Goal: Find specific page/section: Find specific page/section

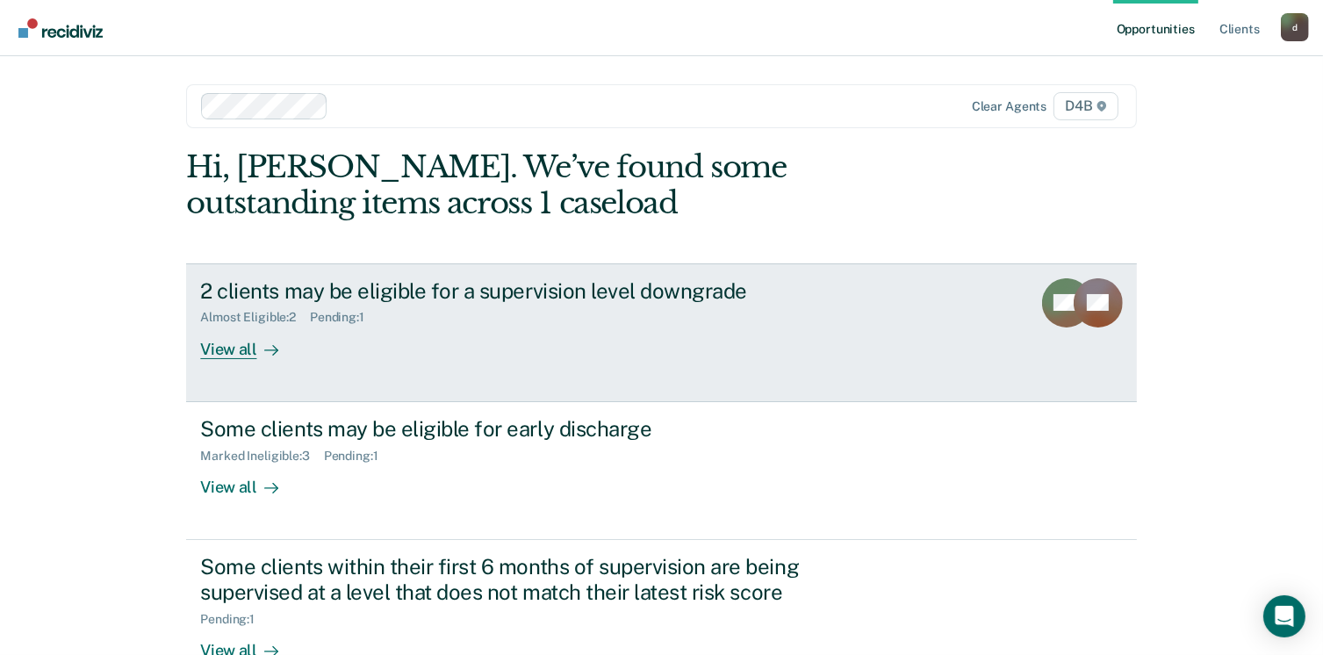
click at [236, 350] on div "View all" at bounding box center [249, 342] width 98 height 34
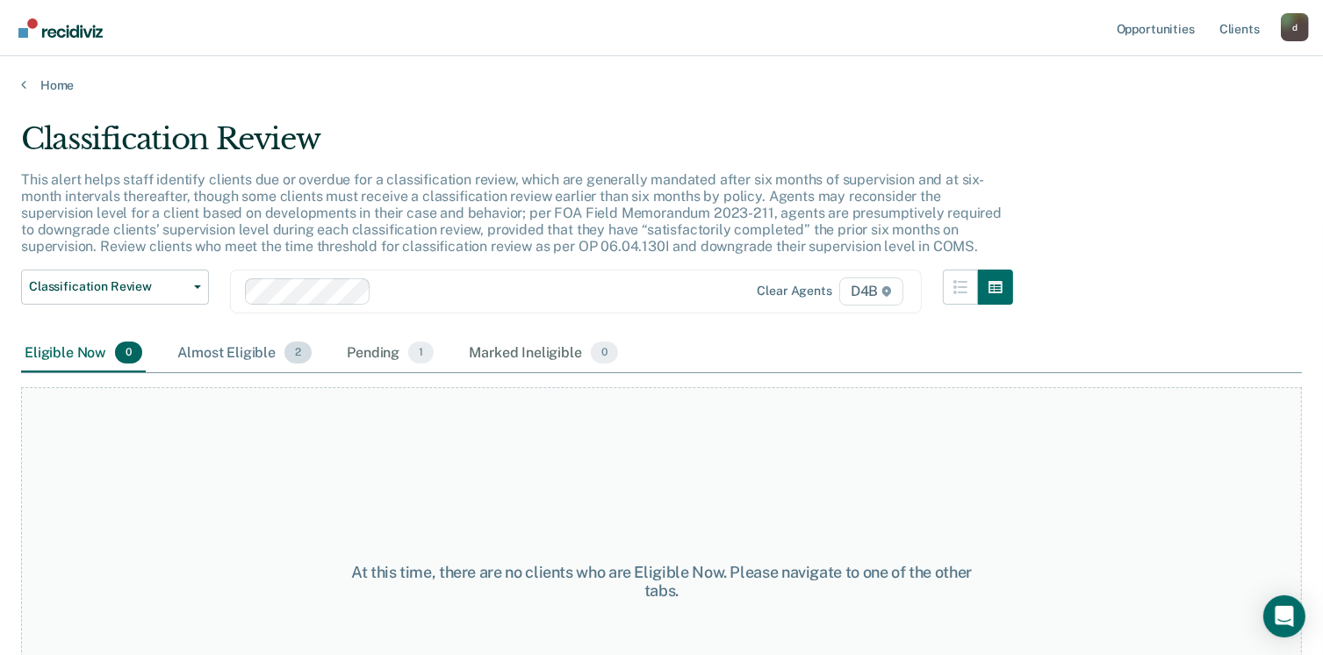
click at [221, 351] on div "Almost Eligible 2" at bounding box center [244, 354] width 141 height 39
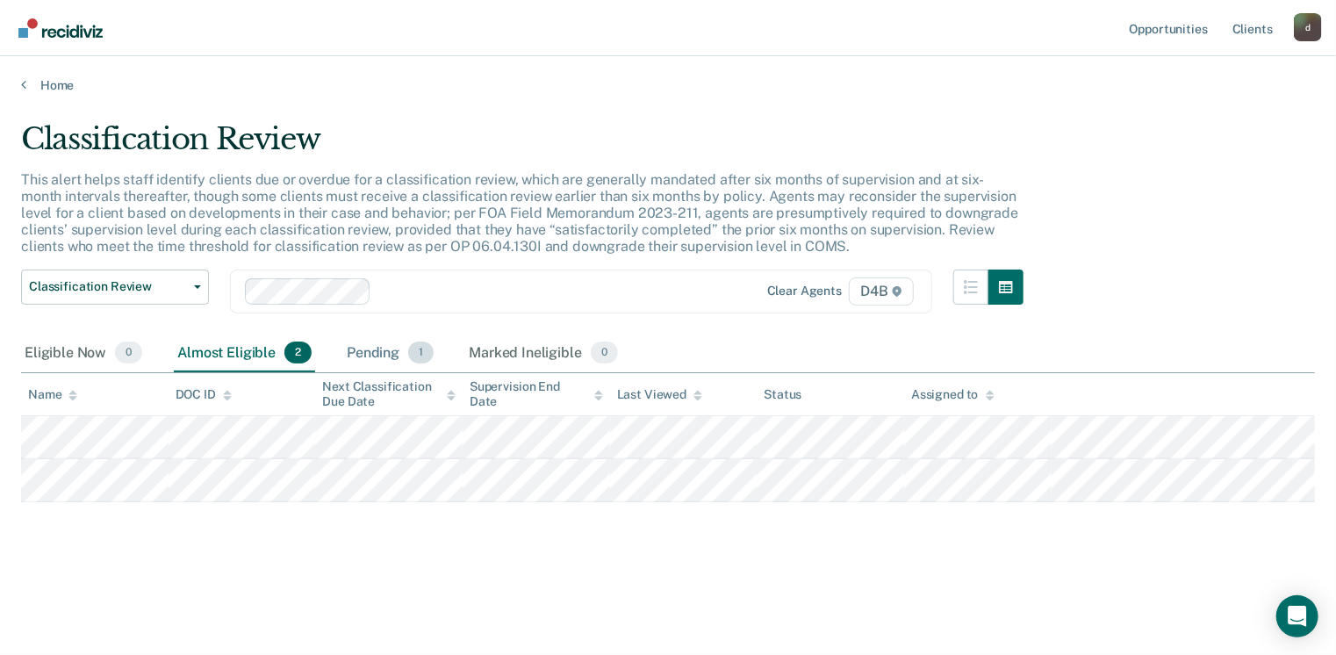
click at [363, 351] on div "Pending 1" at bounding box center [390, 354] width 94 height 39
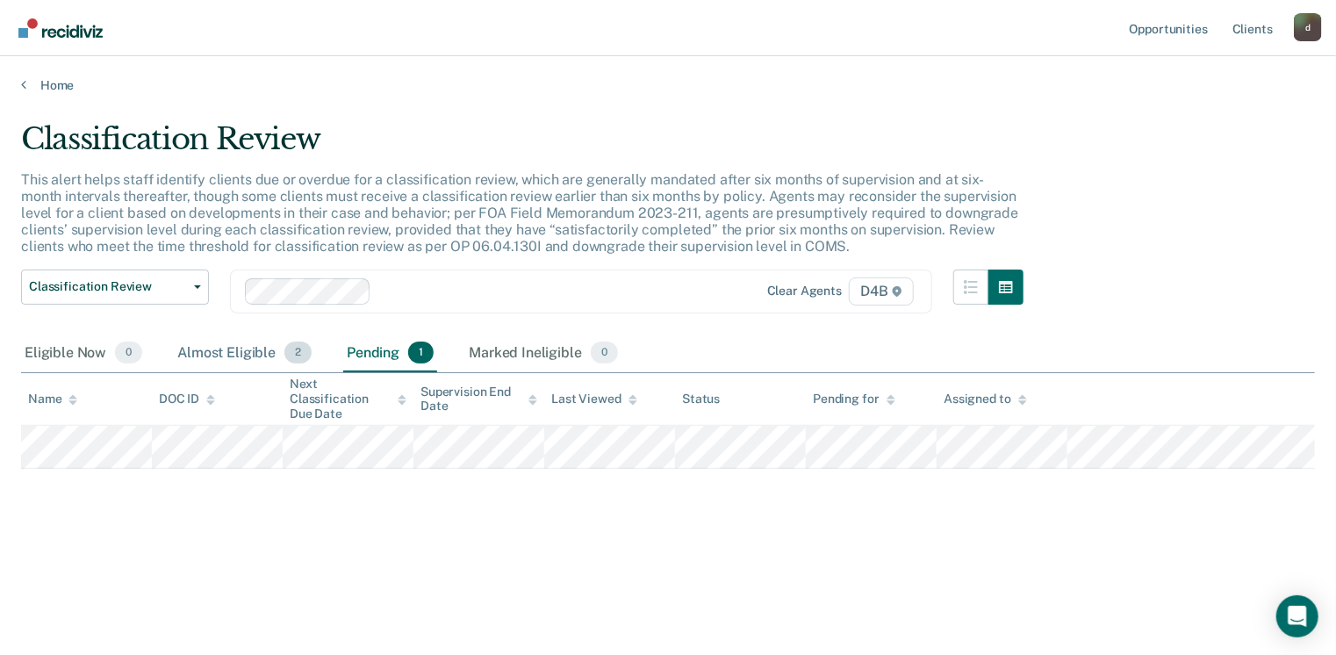
click at [219, 354] on div "Almost Eligible 2" at bounding box center [244, 354] width 141 height 39
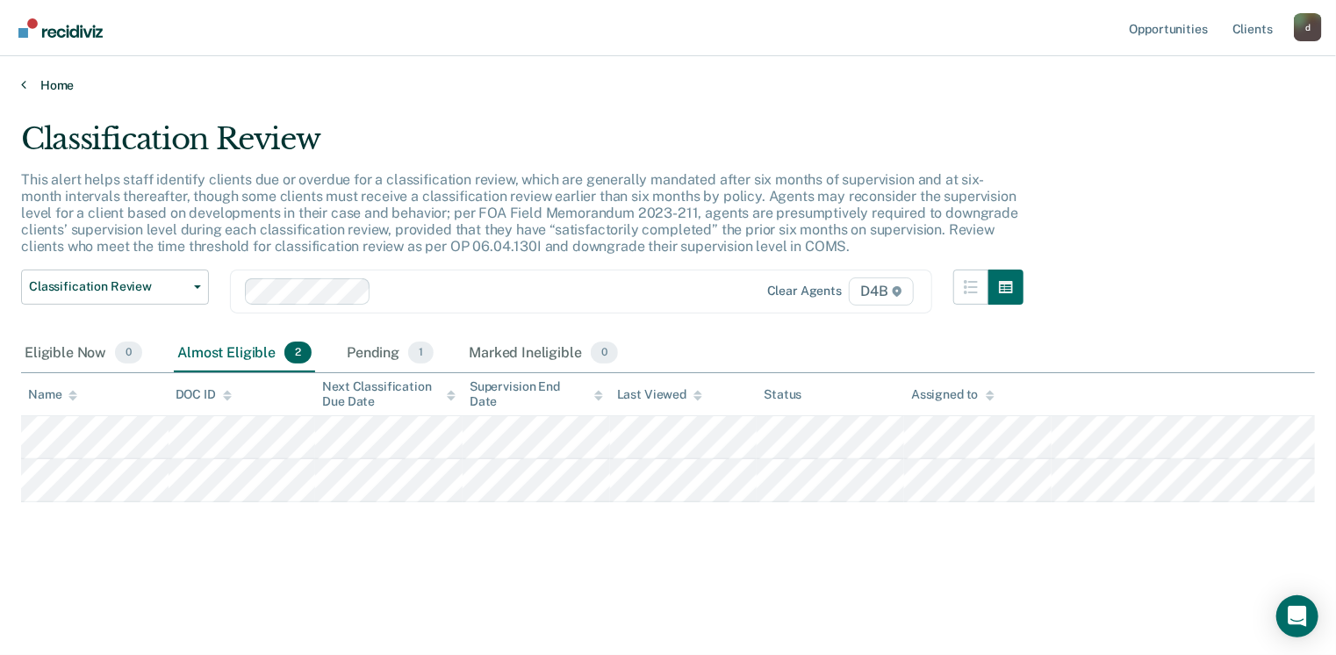
click at [45, 76] on div "Home" at bounding box center [668, 74] width 1336 height 37
click at [50, 83] on link "Home" at bounding box center [668, 85] width 1294 height 16
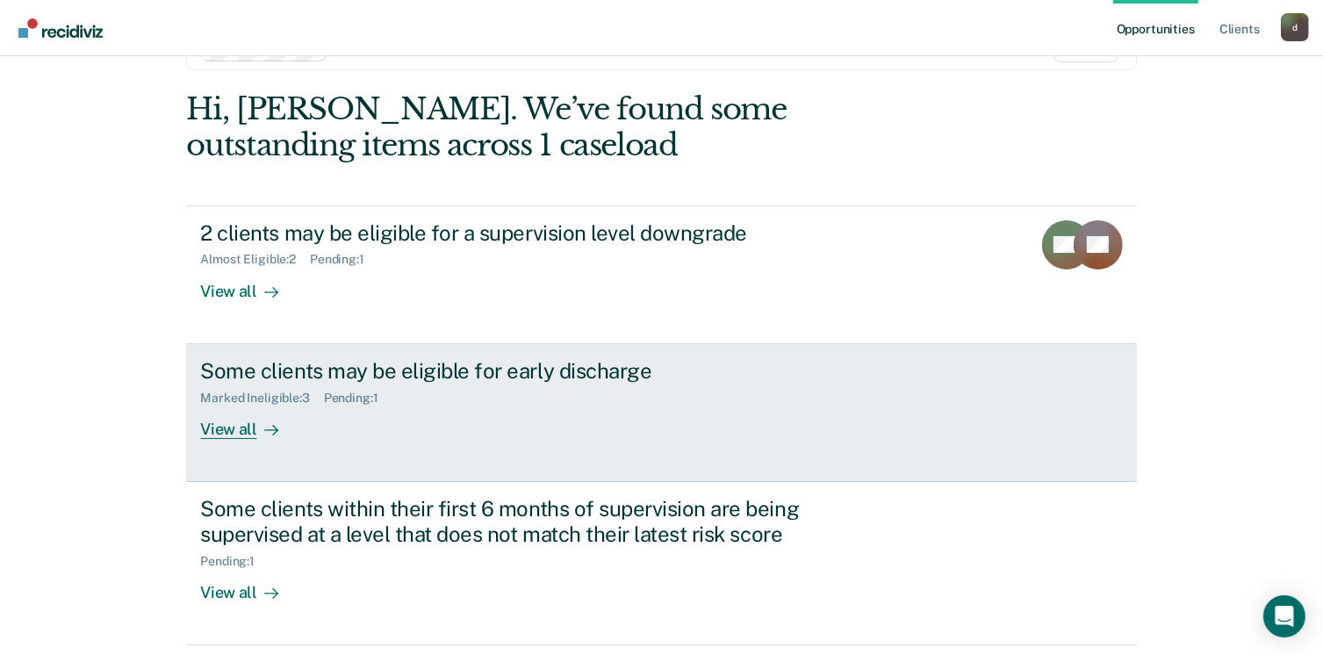
scroll to position [88, 0]
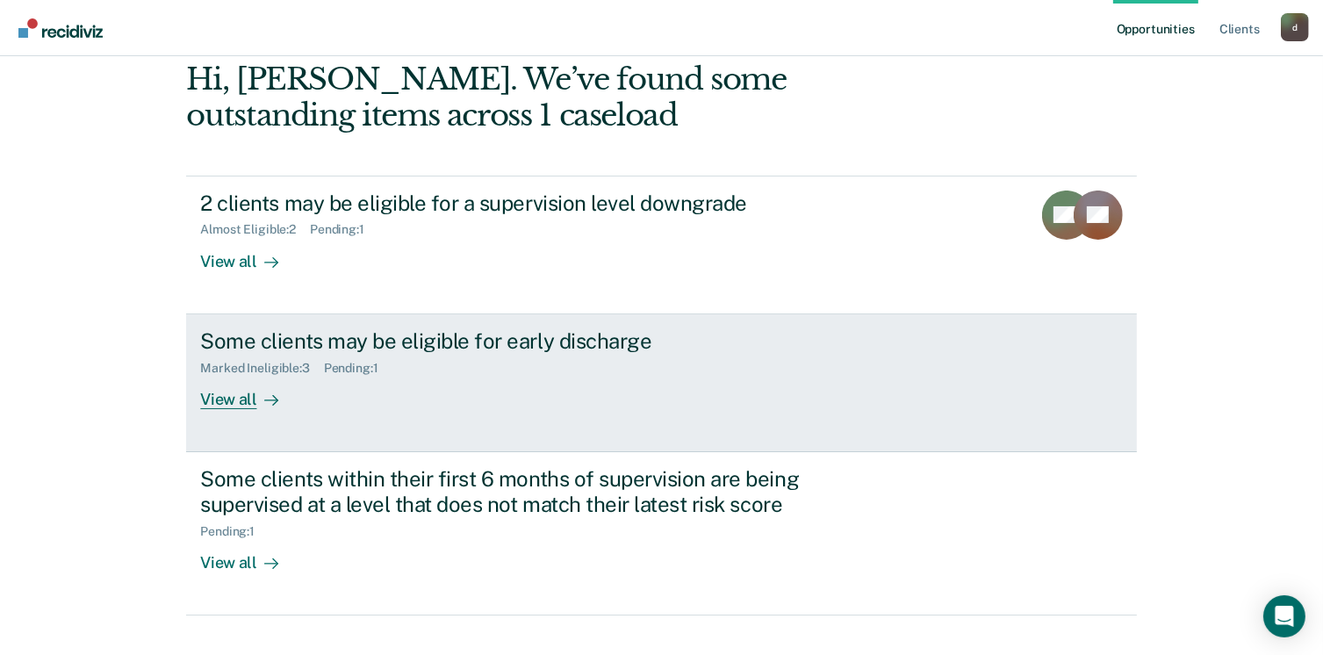
click at [225, 398] on div "View all" at bounding box center [249, 392] width 98 height 34
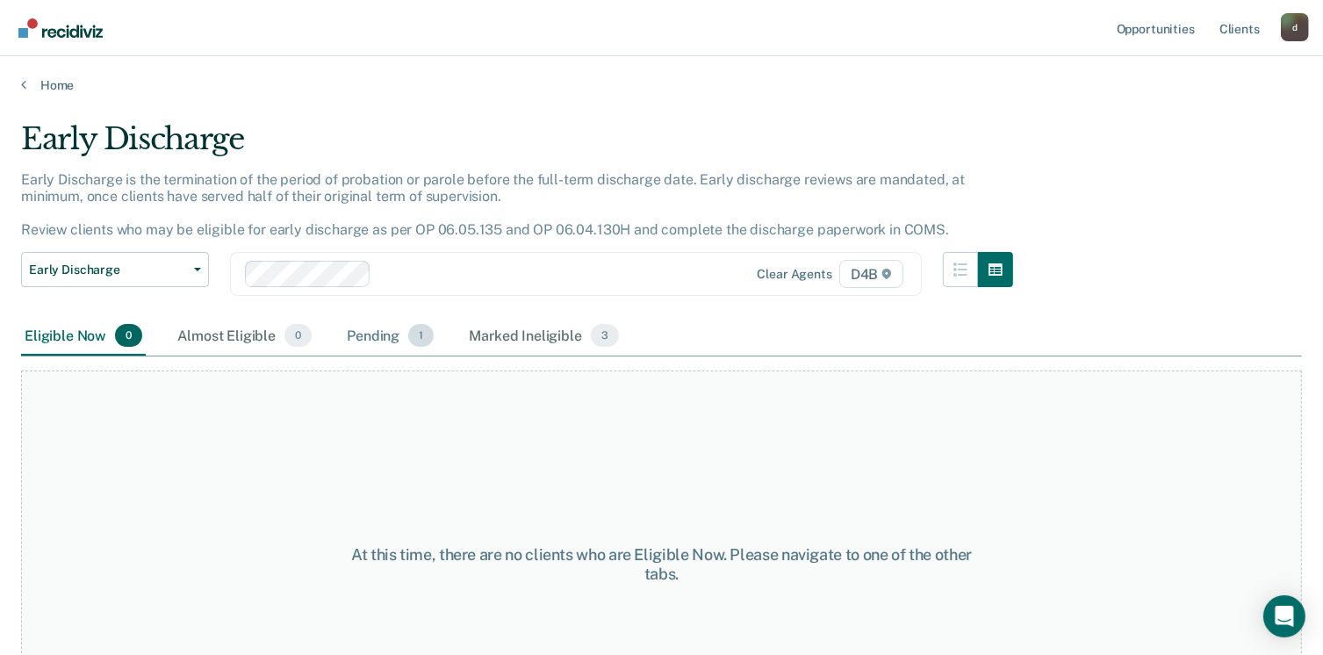
click at [365, 333] on div "Pending 1" at bounding box center [390, 336] width 94 height 39
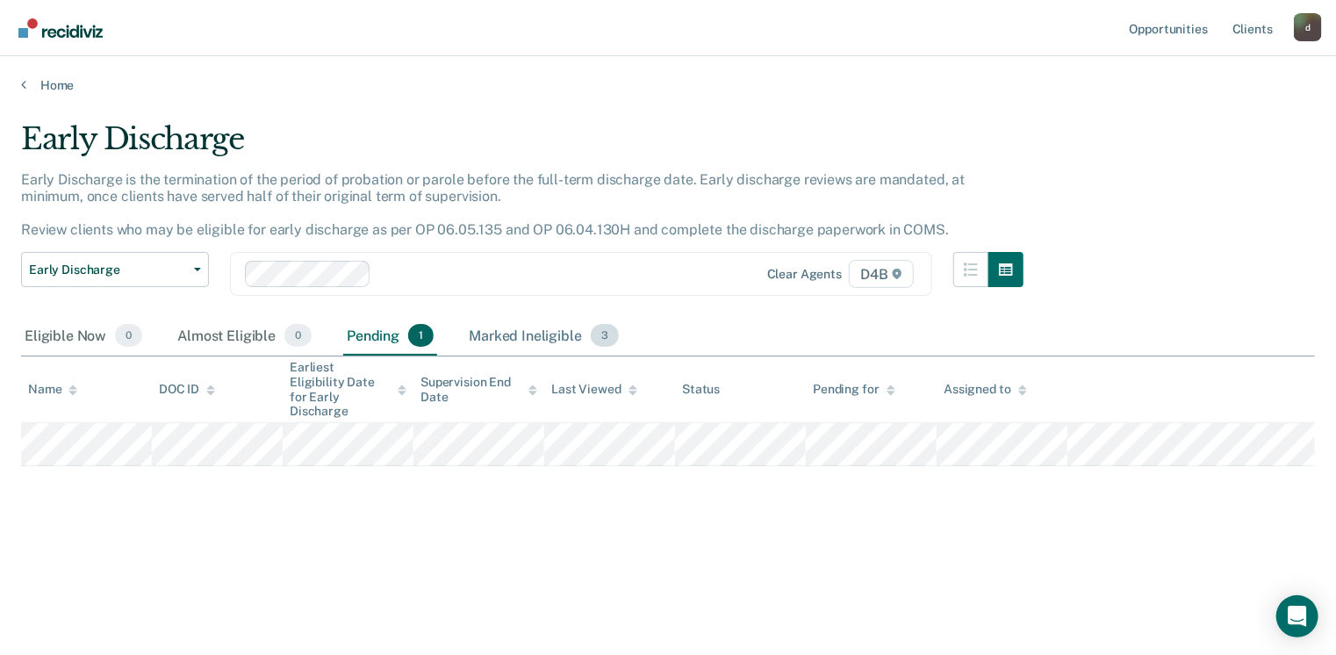
click at [536, 335] on div "Marked Ineligible 3" at bounding box center [543, 336] width 157 height 39
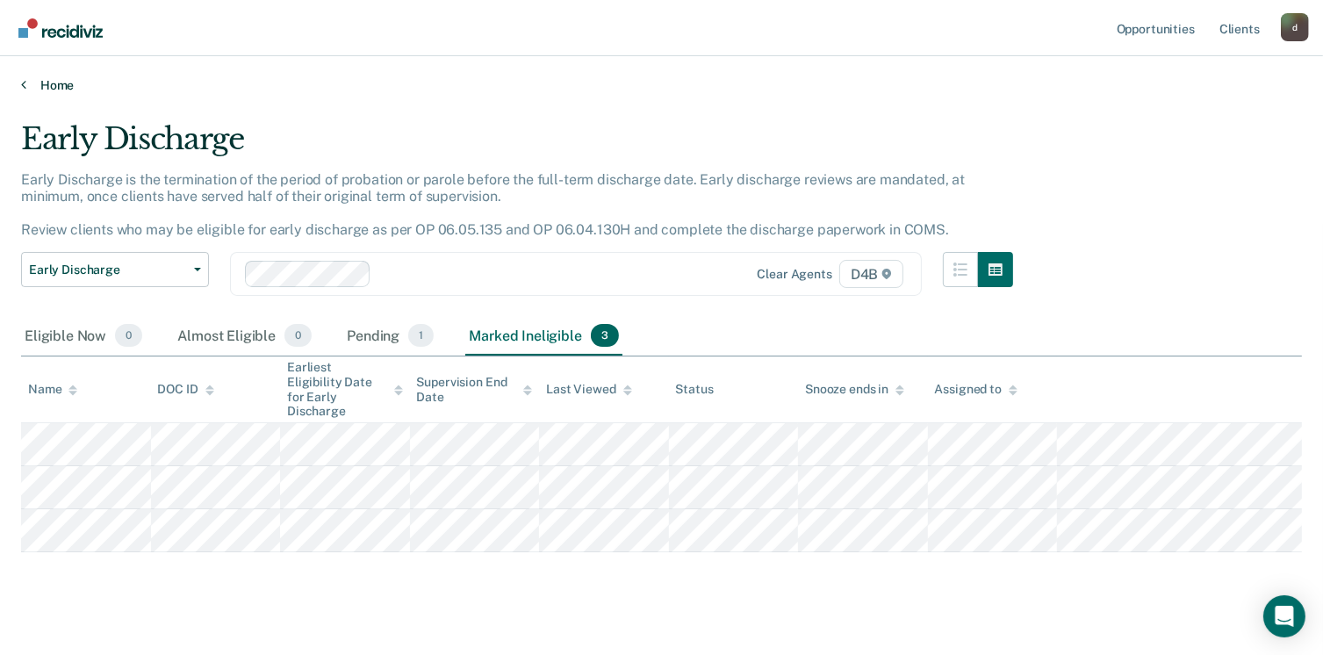
click at [54, 83] on link "Home" at bounding box center [661, 85] width 1281 height 16
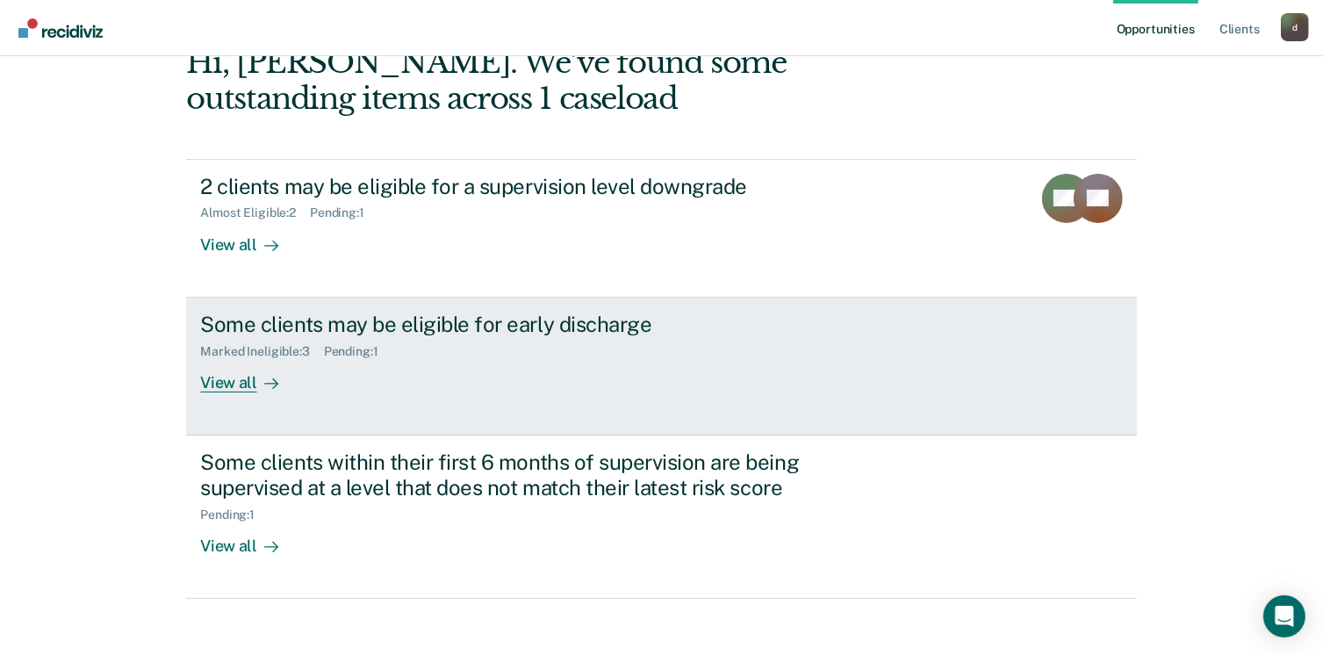
scroll to position [117, 0]
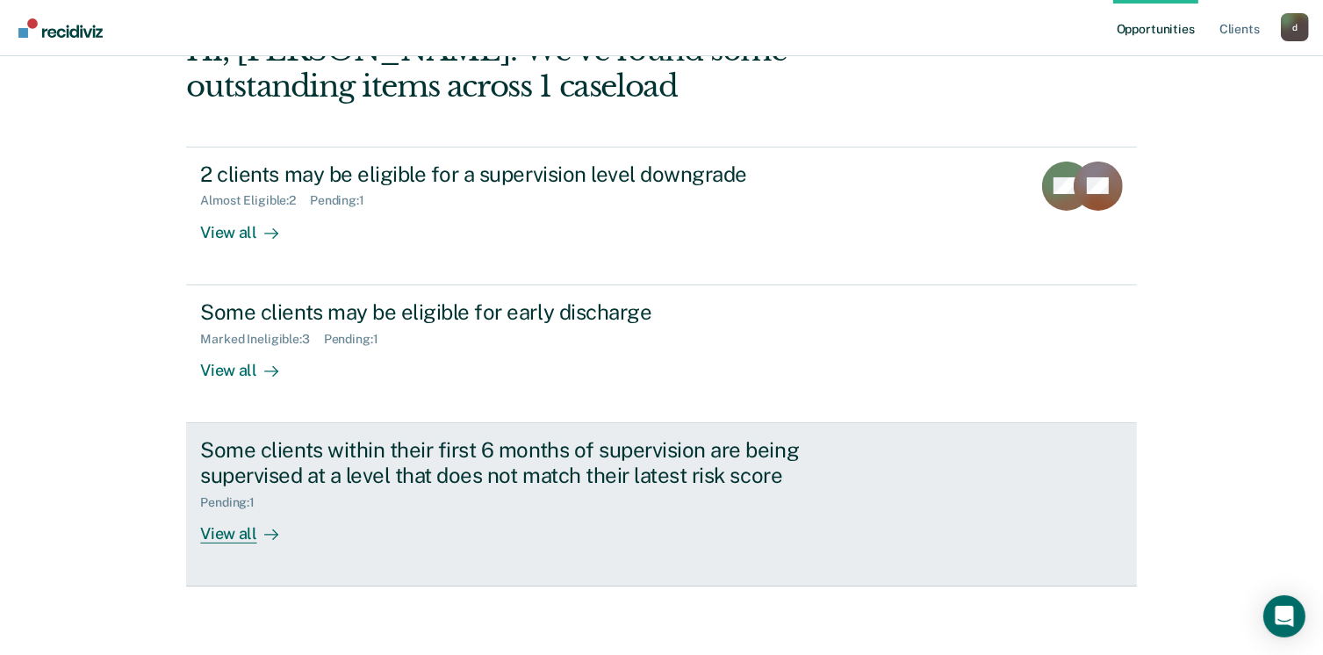
click at [228, 535] on div "View all" at bounding box center [249, 526] width 98 height 34
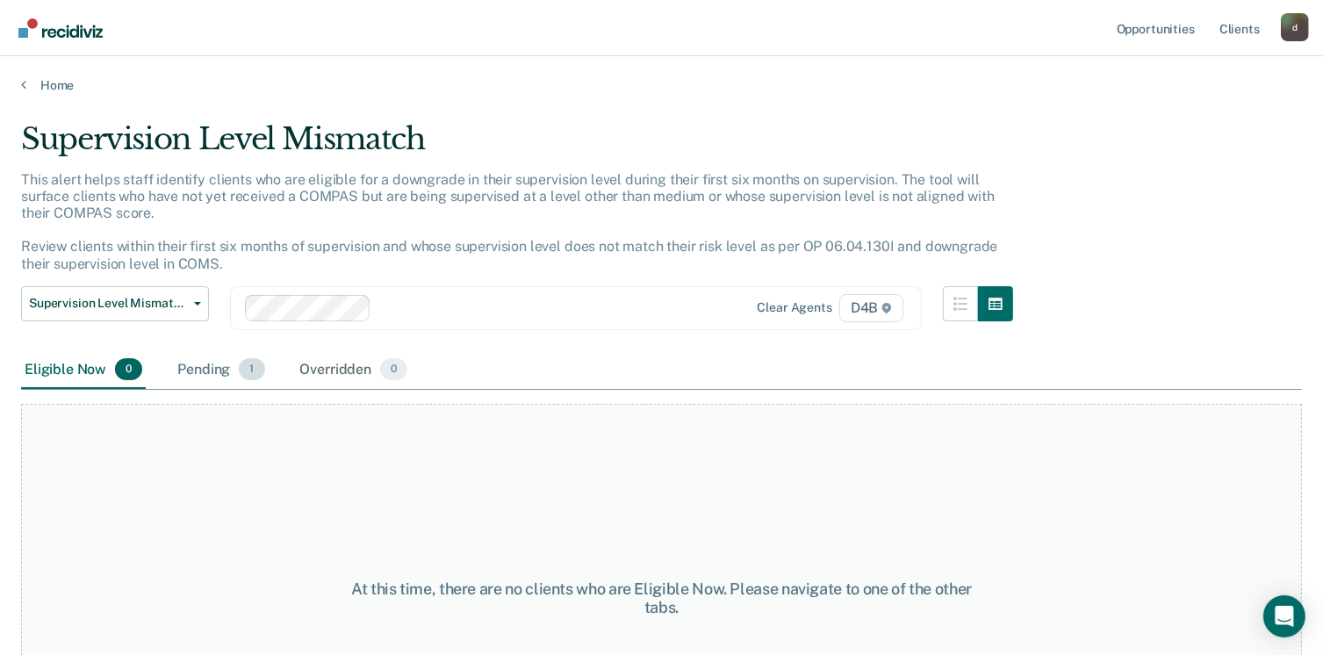
click at [202, 371] on div "Pending 1" at bounding box center [221, 370] width 94 height 39
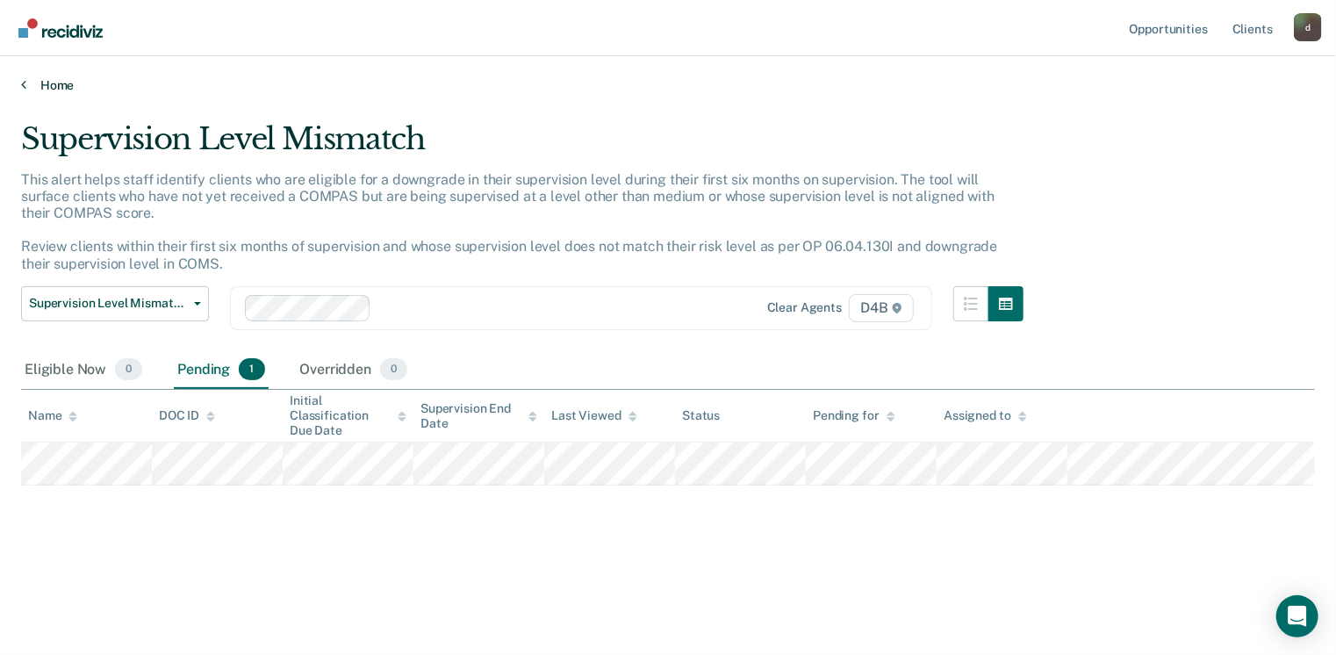
click at [41, 79] on link "Home" at bounding box center [668, 85] width 1294 height 16
